Goal: Task Accomplishment & Management: Manage account settings

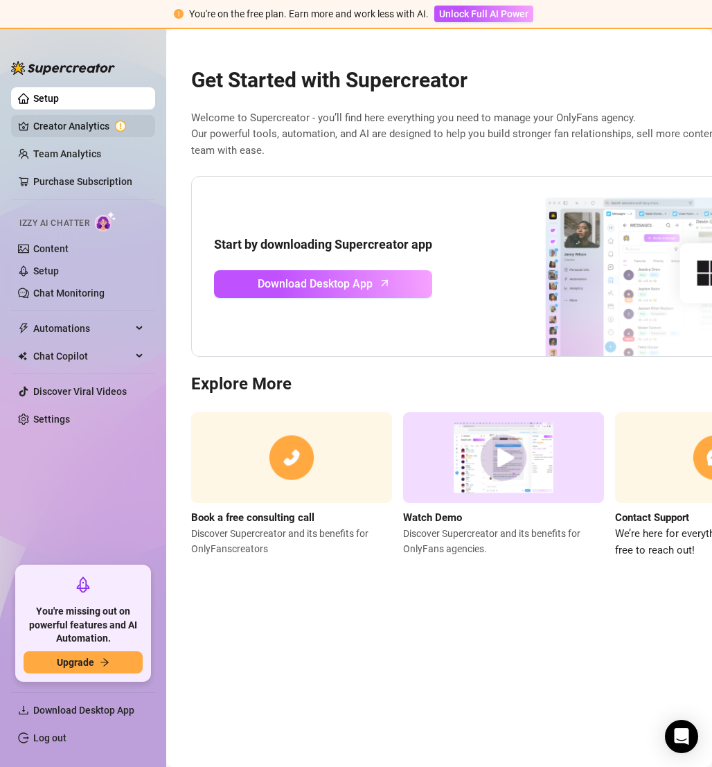
click at [95, 129] on link "Creator Analytics" at bounding box center [88, 126] width 111 height 22
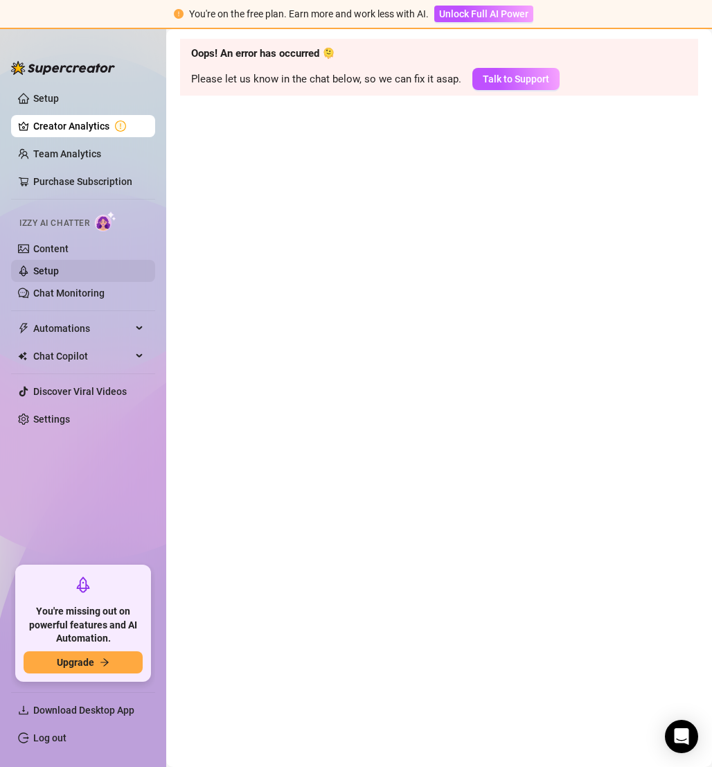
click at [53, 265] on link "Setup" at bounding box center [46, 270] width 26 height 11
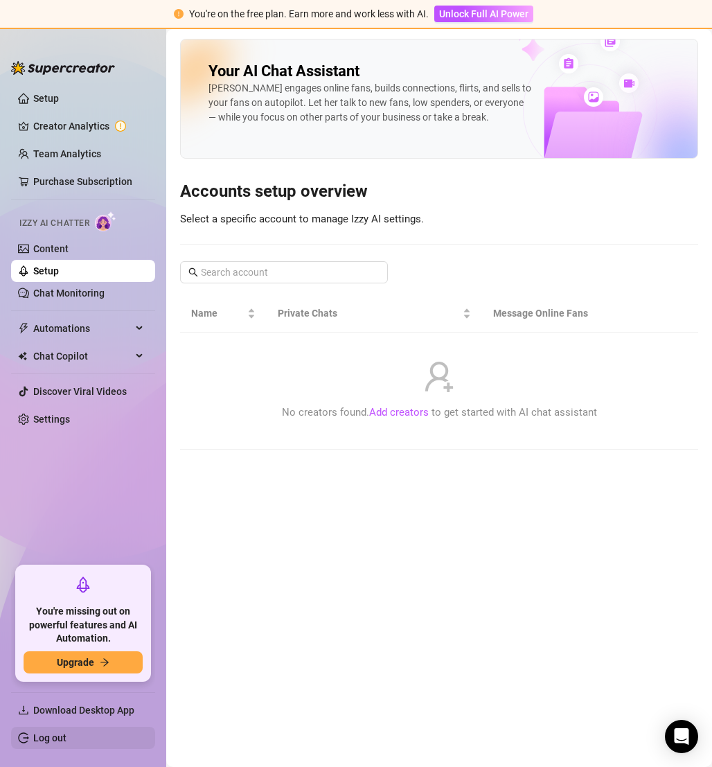
click at [42, 732] on link "Log out" at bounding box center [49, 737] width 33 height 11
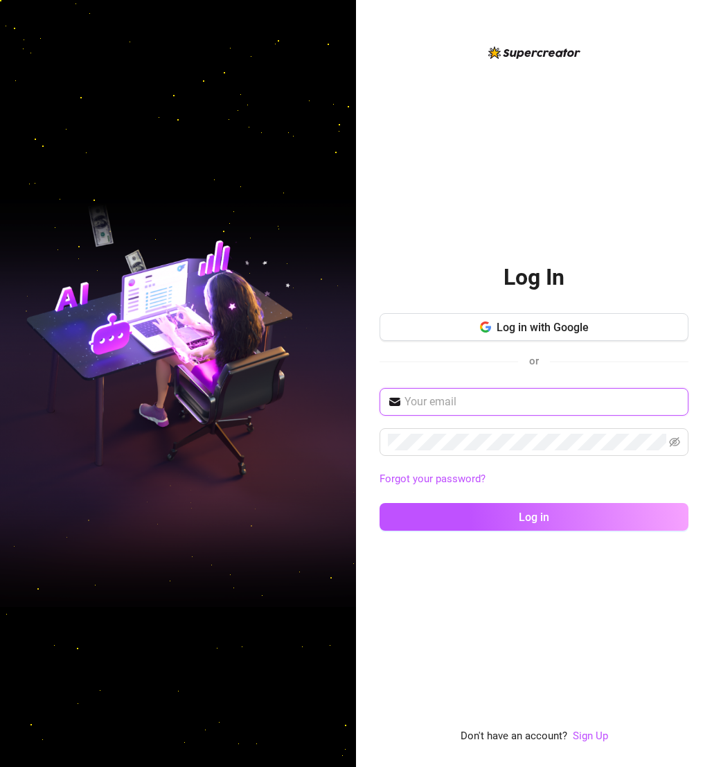
type input "[EMAIL_ADDRESS][DOMAIN_NAME]"
click at [440, 478] on link "Forgot your password?" at bounding box center [432, 478] width 106 height 12
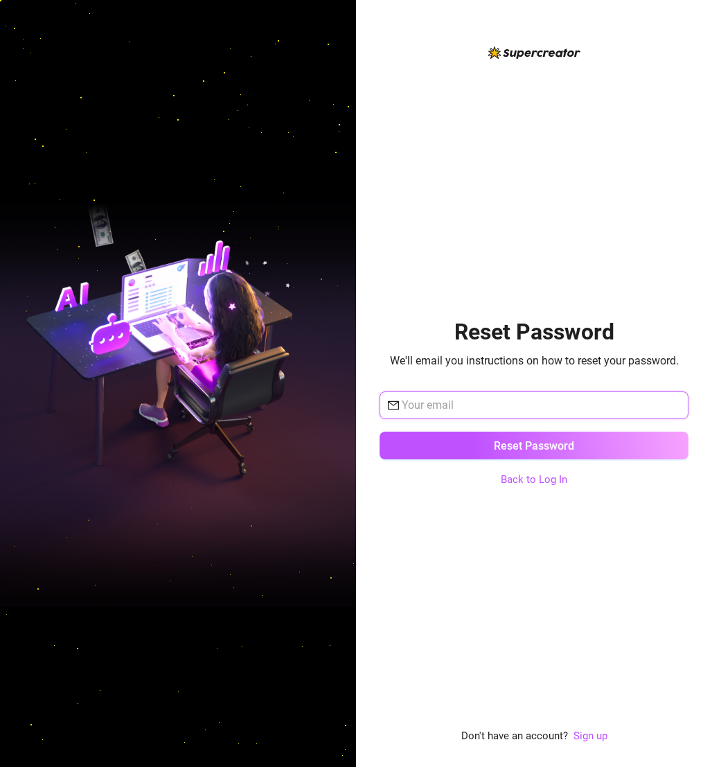
click at [452, 410] on input "text" at bounding box center [541, 405] width 278 height 17
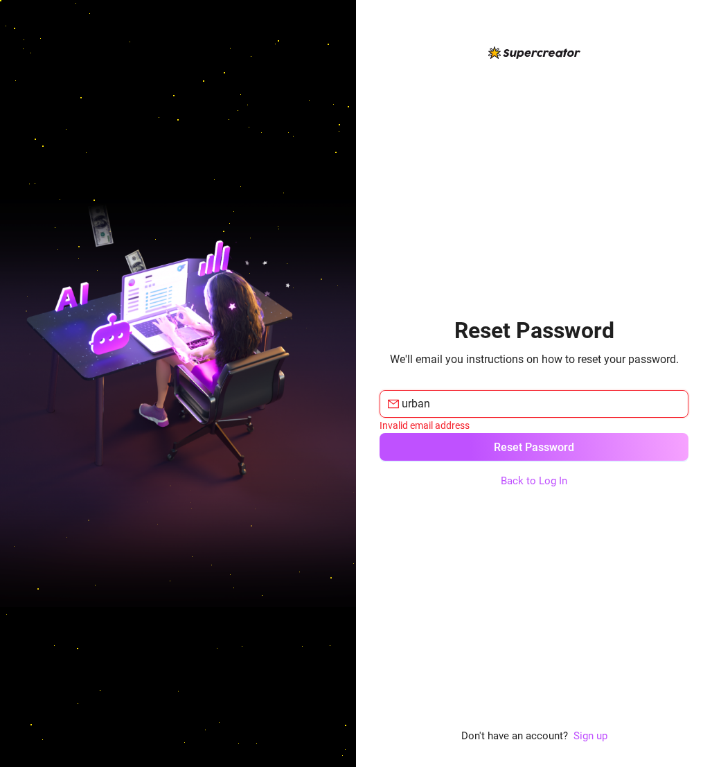
type input "[EMAIL_ADDRESS][DOMAIN_NAME]"
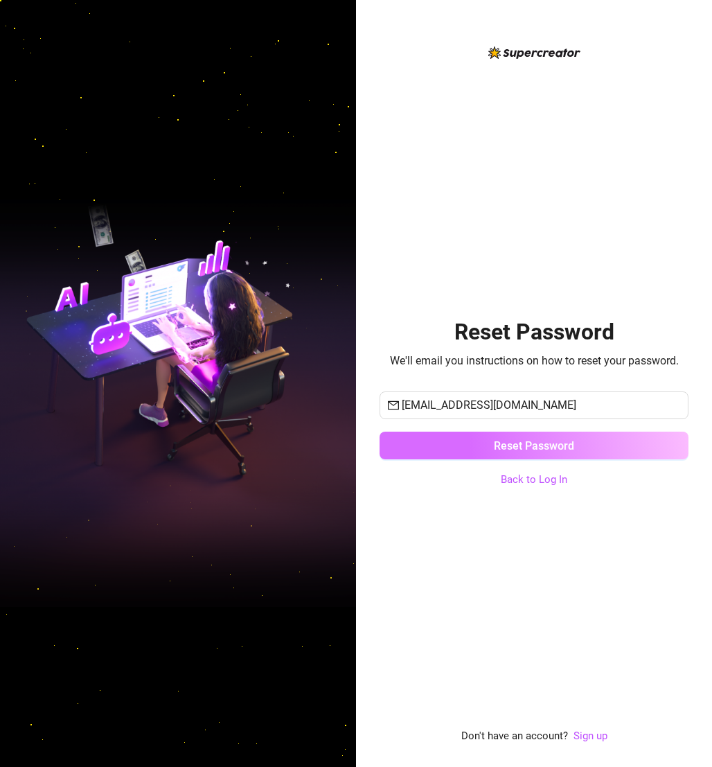
click at [511, 442] on span "Reset Password" at bounding box center [534, 445] width 80 height 13
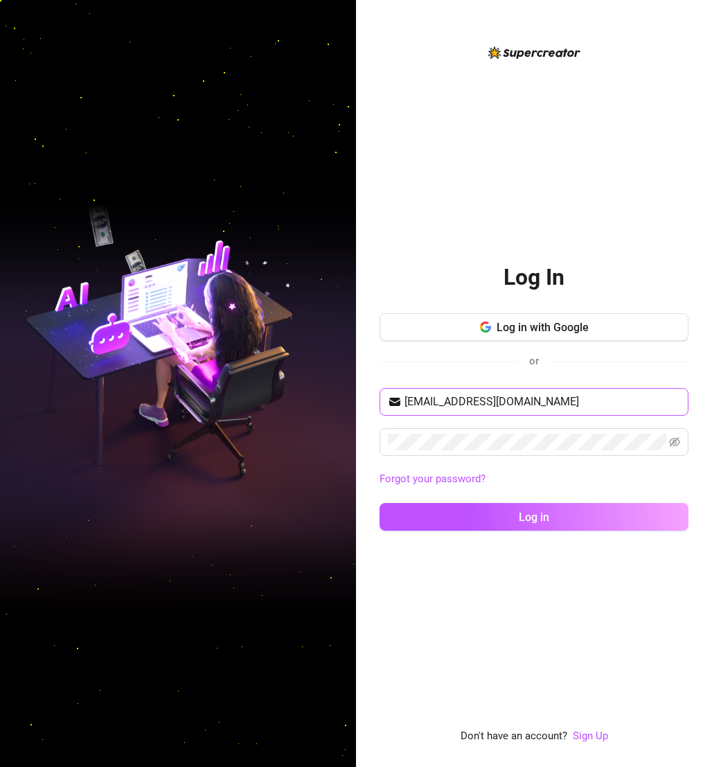
click at [516, 391] on span "[EMAIL_ADDRESS][DOMAIN_NAME]" at bounding box center [533, 402] width 309 height 28
click at [516, 395] on input "[EMAIL_ADDRESS][DOMAIN_NAME]" at bounding box center [542, 401] width 276 height 17
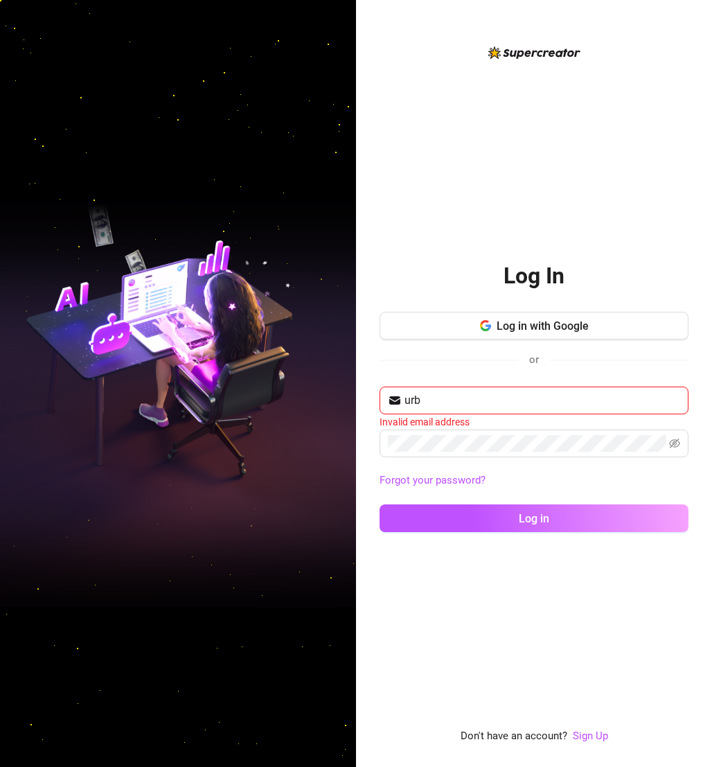
type input "[EMAIL_ADDRESS][DOMAIN_NAME]"
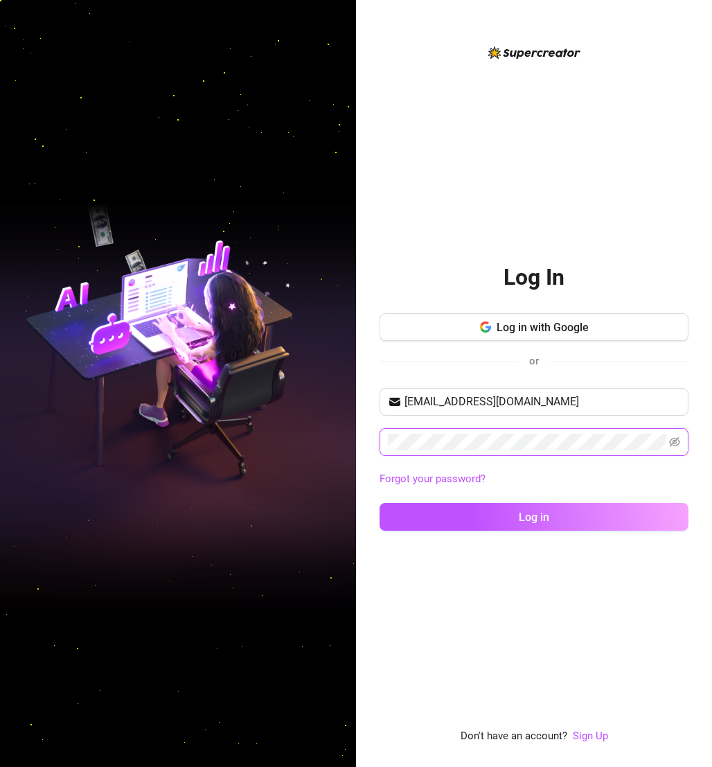
click at [379, 503] on button "Log in" at bounding box center [533, 517] width 309 height 28
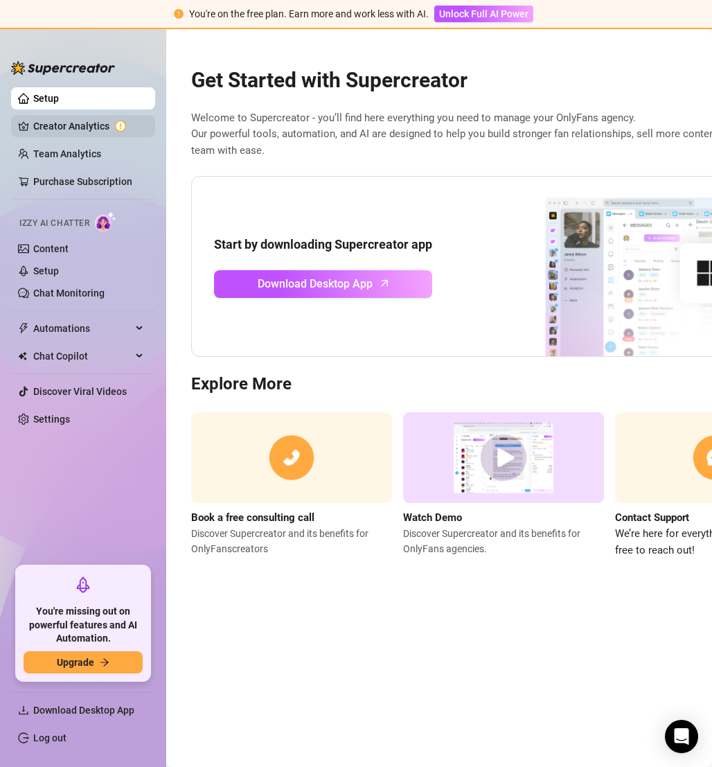
click at [106, 123] on link "Creator Analytics" at bounding box center [88, 126] width 111 height 22
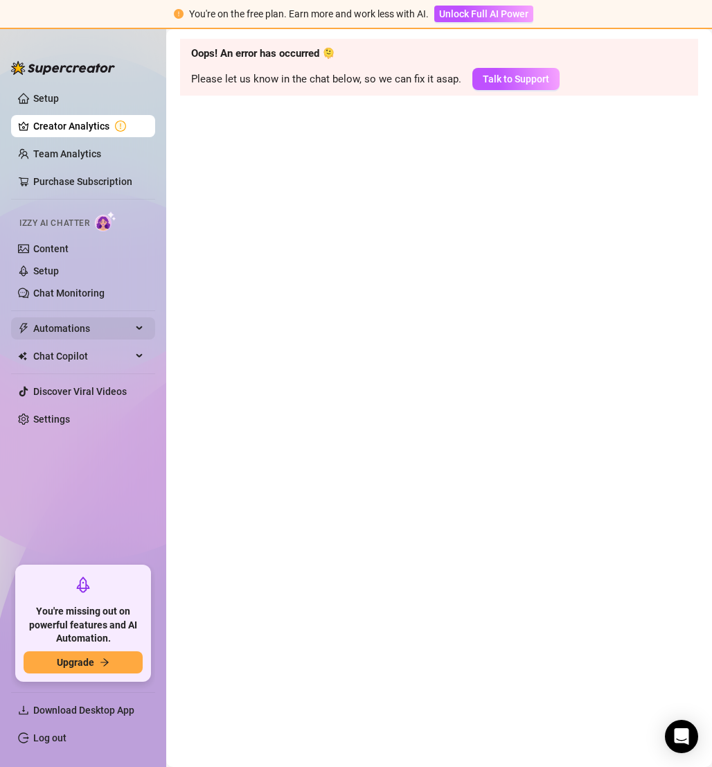
click at [75, 323] on span "Automations" at bounding box center [82, 328] width 98 height 22
